Goal: Task Accomplishment & Management: Manage account settings

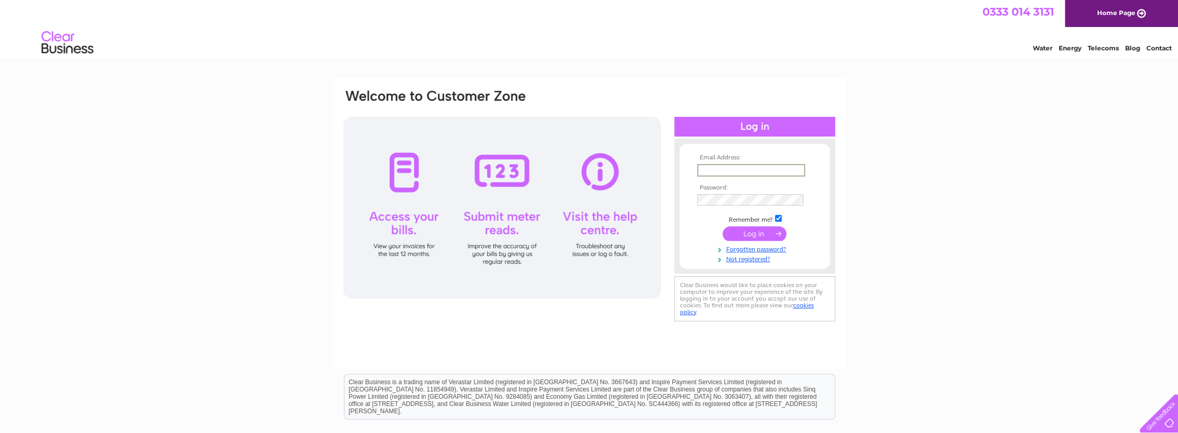
click at [732, 169] on input "text" at bounding box center [751, 170] width 108 height 12
type input "sarah.craven@sitesealants.co.uk"
click at [722, 227] on input "submit" at bounding box center [754, 234] width 64 height 15
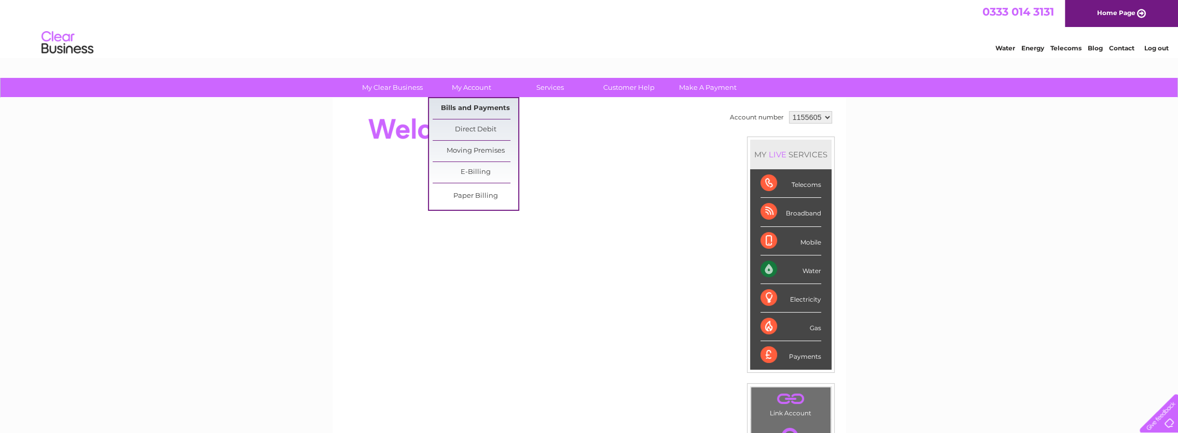
click at [455, 106] on link "Bills and Payments" at bounding box center [476, 108] width 86 height 21
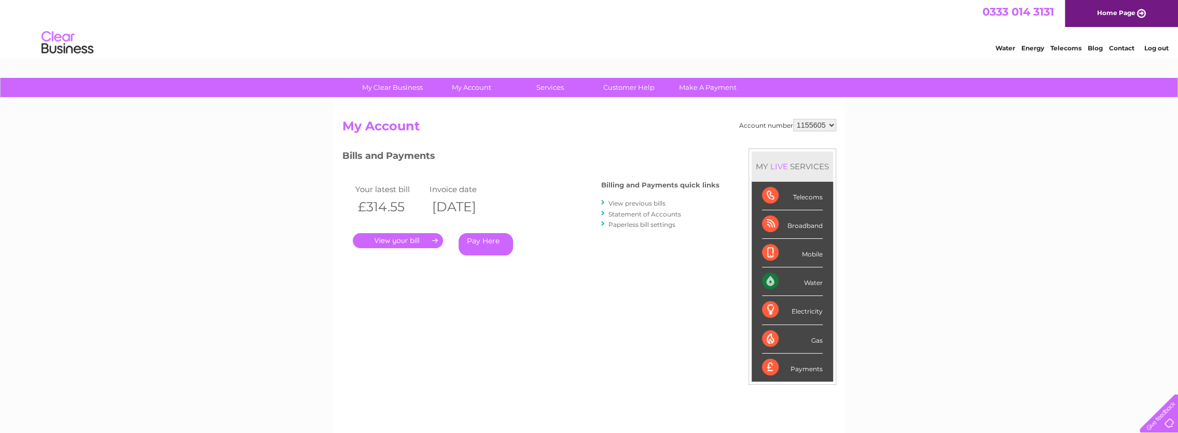
click at [387, 236] on link "." at bounding box center [398, 240] width 90 height 15
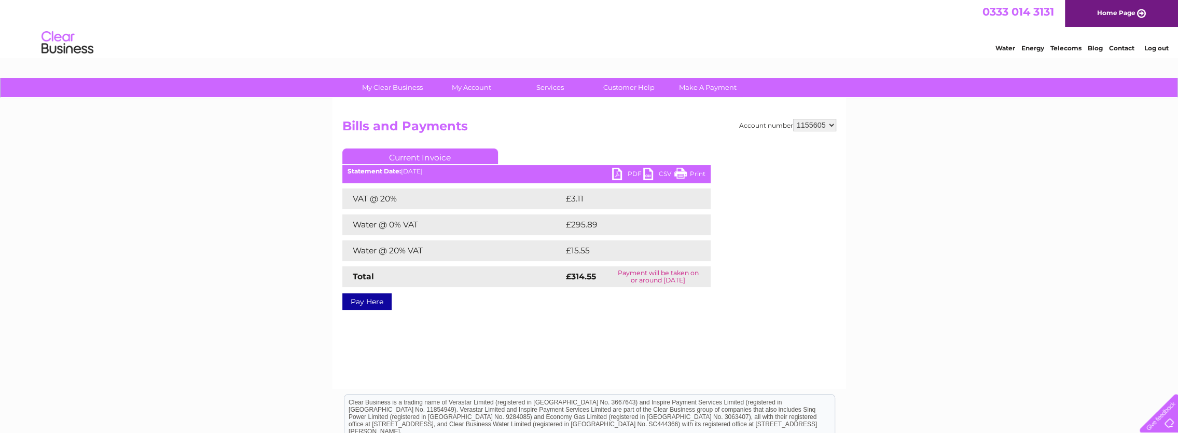
click at [629, 175] on link "PDF" at bounding box center [627, 175] width 31 height 15
